Goal: Navigation & Orientation: Find specific page/section

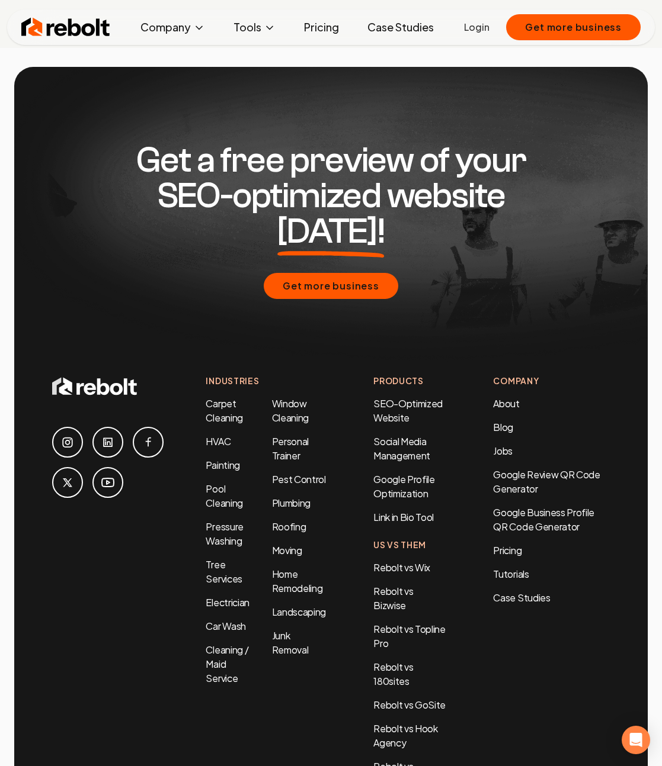
scroll to position [5847, 0]
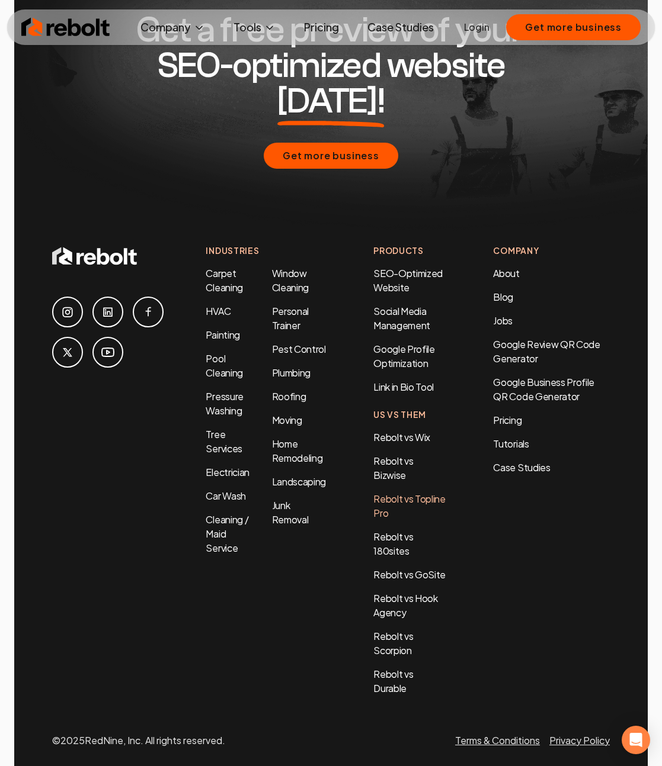
click at [400, 493] on link "Rebolt vs Topline Pro" at bounding box center [409, 506] width 72 height 27
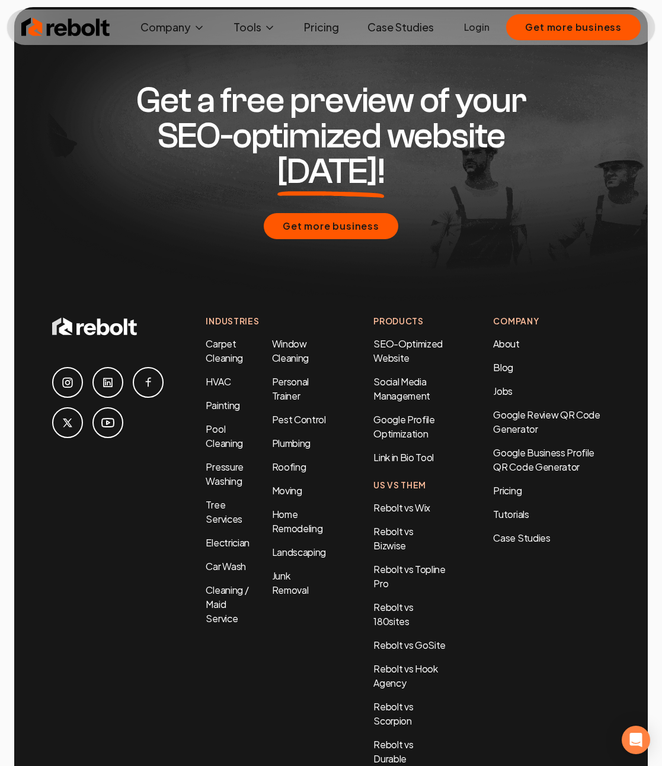
scroll to position [5847, 0]
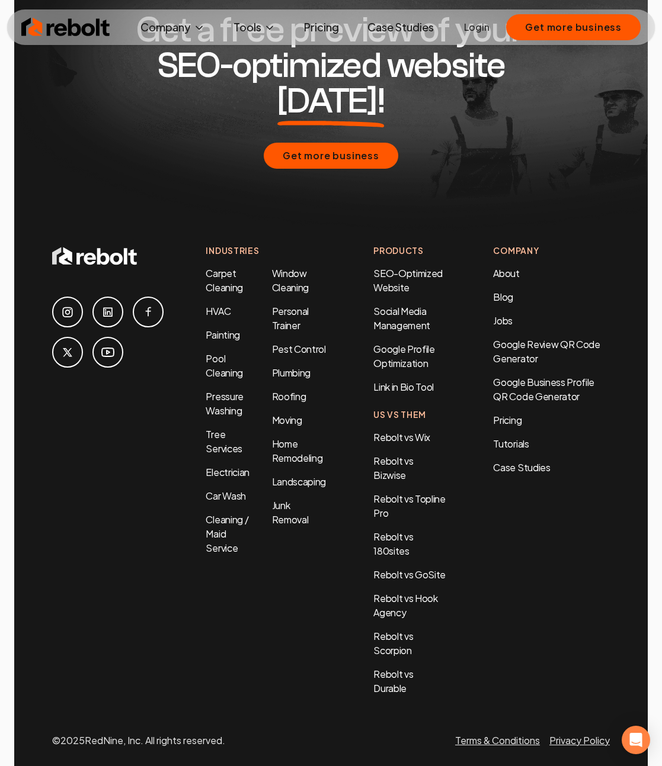
click at [483, 26] on link "Login" at bounding box center [476, 27] width 25 height 14
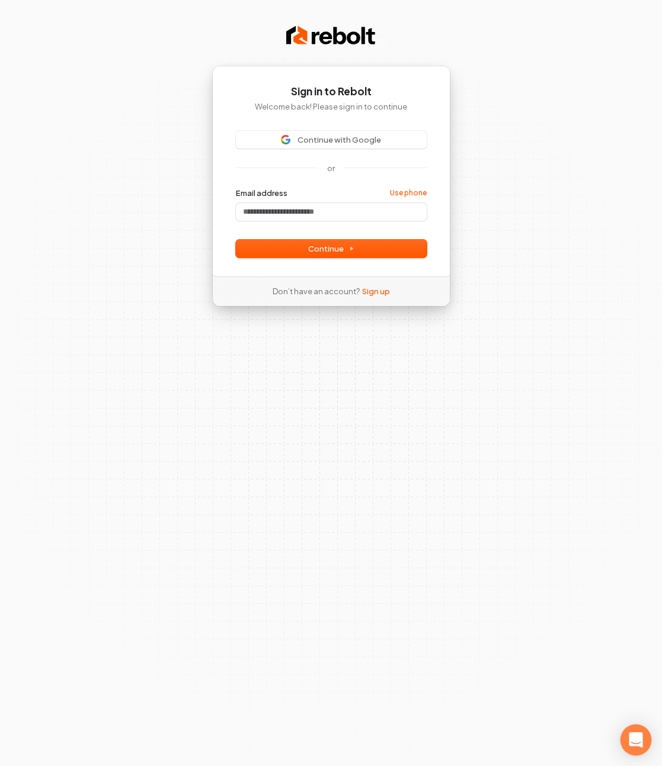
click at [635, 740] on icon "Open Intercom Messenger" at bounding box center [635, 740] width 14 height 15
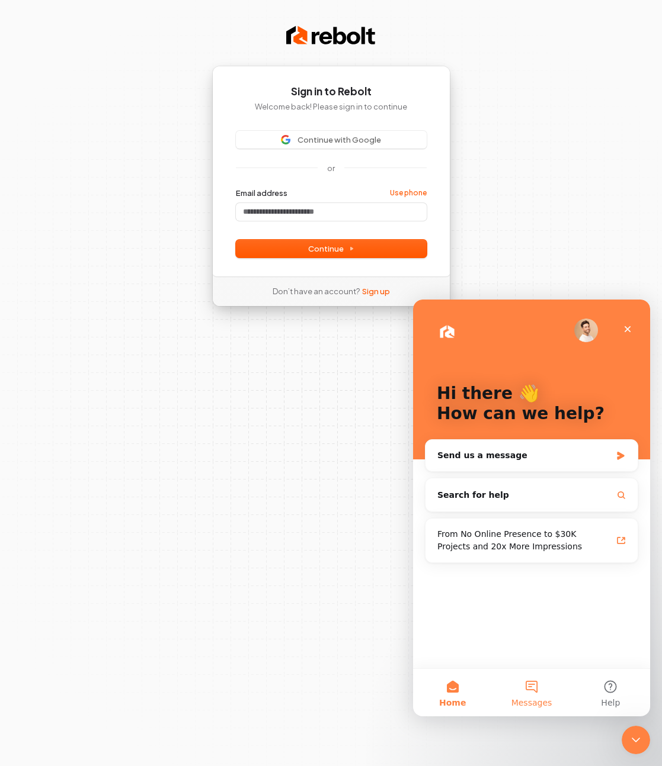
click at [524, 695] on button "Messages" at bounding box center [531, 692] width 79 height 47
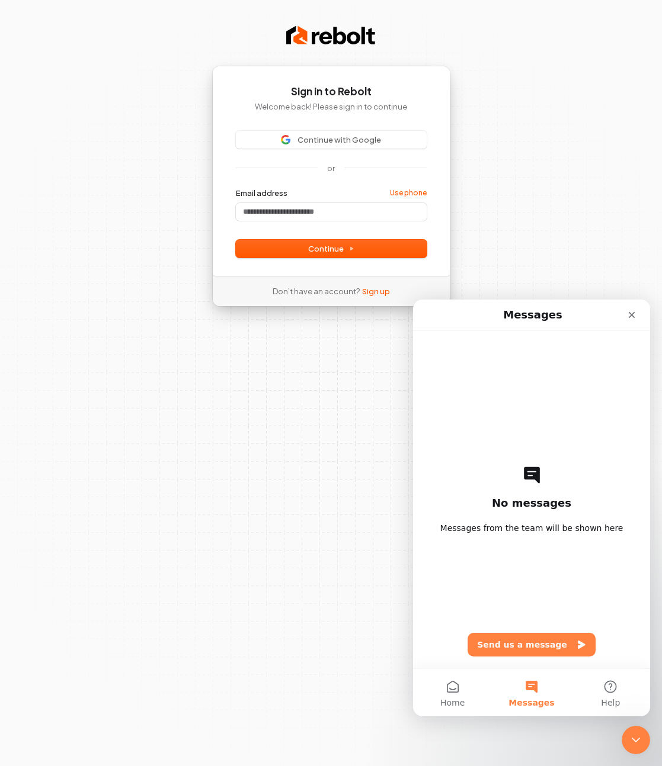
click at [638, 741] on icon "Close Intercom Messenger" at bounding box center [635, 740] width 14 height 14
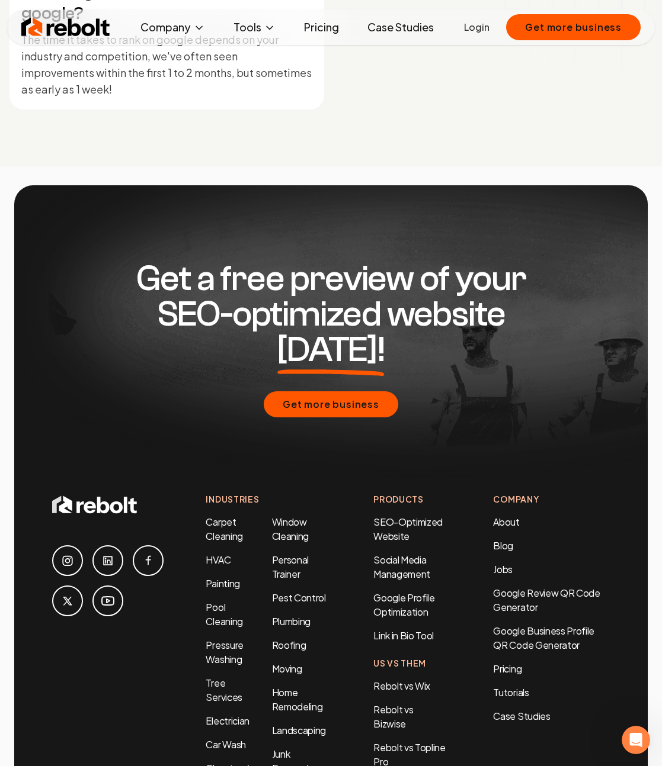
scroll to position [5847, 0]
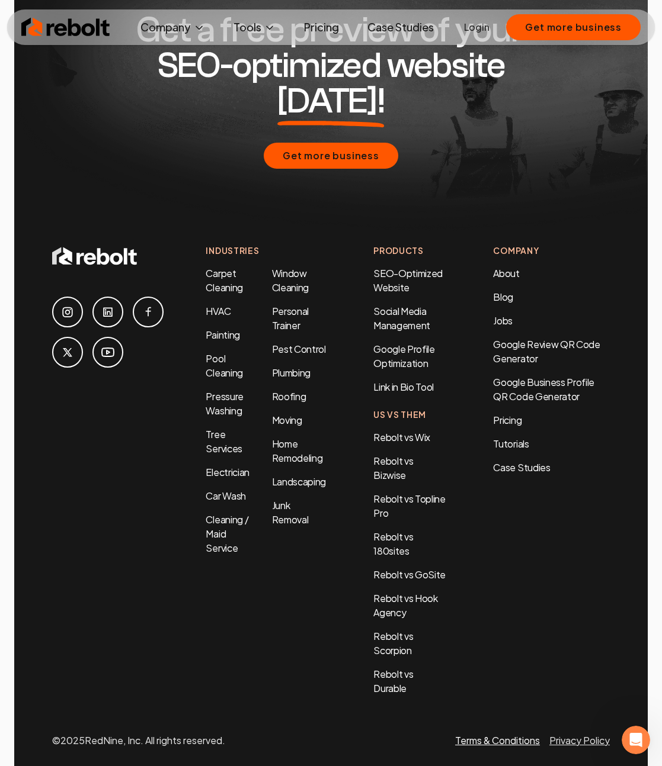
click at [501, 734] on link "Terms & Conditions" at bounding box center [497, 740] width 85 height 12
click at [569, 734] on link "Privacy Policy" at bounding box center [579, 740] width 60 height 12
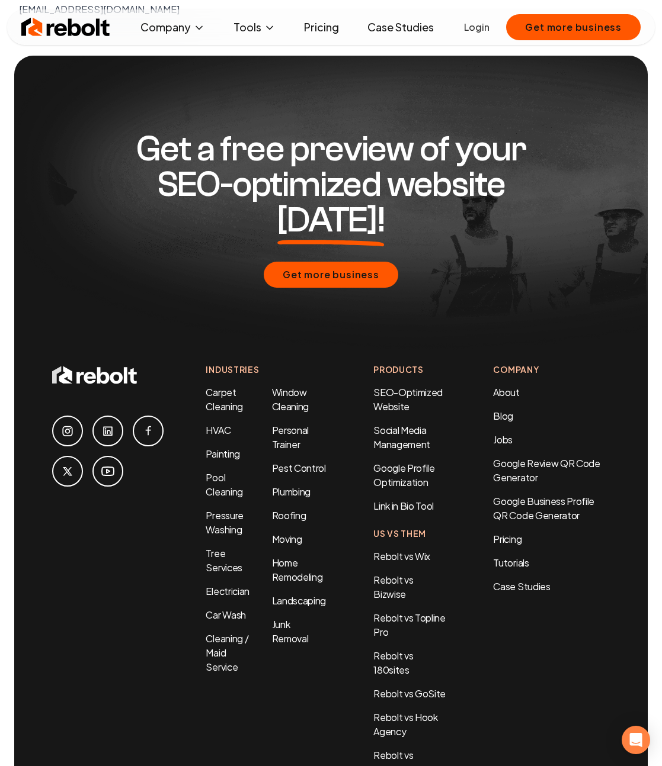
scroll to position [3284, 0]
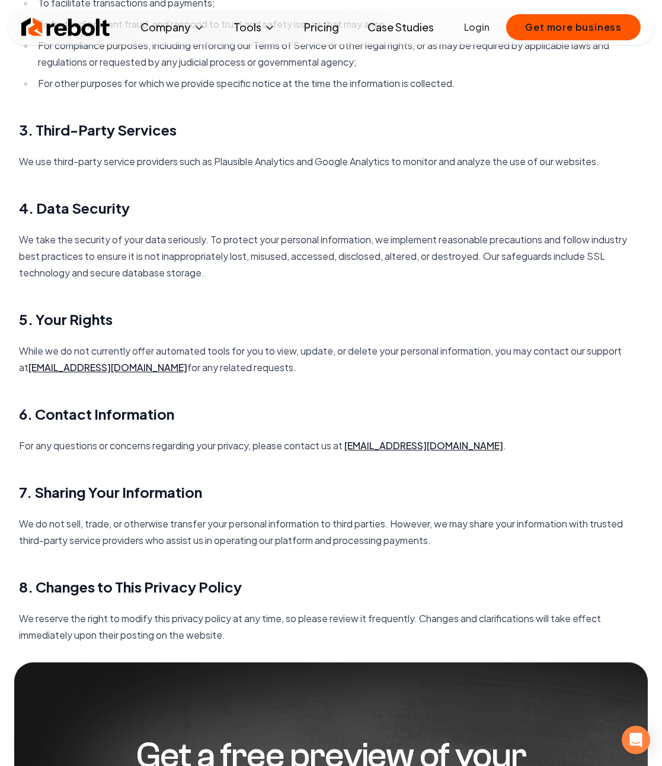
scroll to position [763, 0]
